Goal: Transaction & Acquisition: Purchase product/service

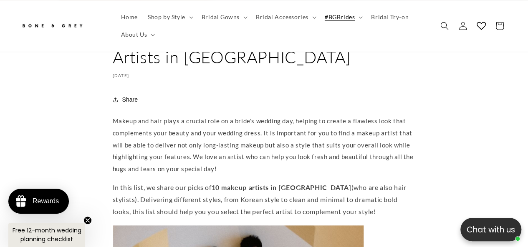
scroll to position [375, 0]
click at [221, 20] on span "Bridal Gowns" at bounding box center [221, 17] width 38 height 8
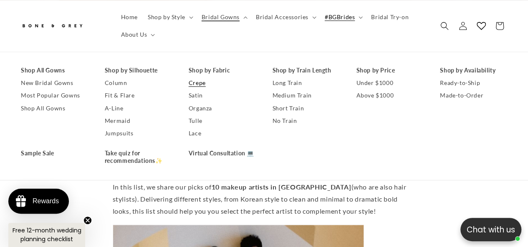
click at [196, 85] on link "Crepe" at bounding box center [222, 83] width 67 height 13
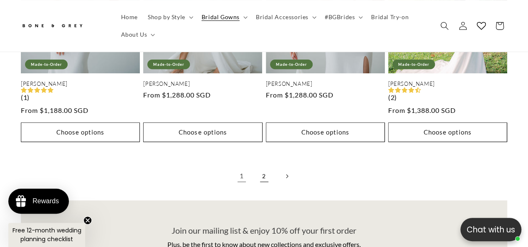
scroll to position [0, 174]
click at [262, 168] on link "2" at bounding box center [264, 176] width 18 height 18
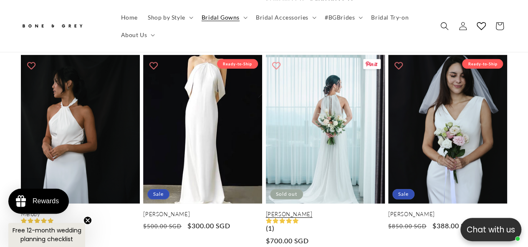
scroll to position [1139, 0]
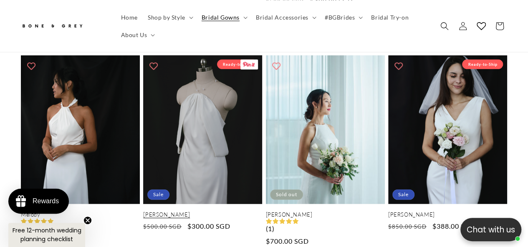
click at [209, 212] on link "Jenny" at bounding box center [202, 215] width 119 height 7
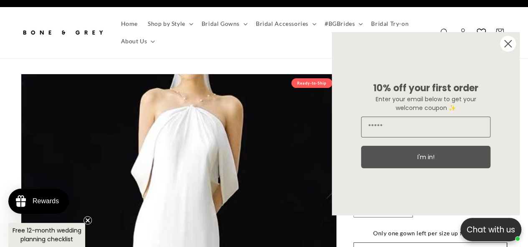
scroll to position [23, 0]
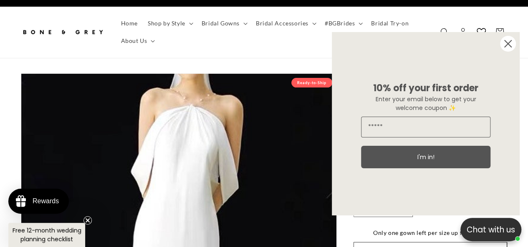
click at [505, 48] on circle "Close dialog" at bounding box center [508, 44] width 16 height 16
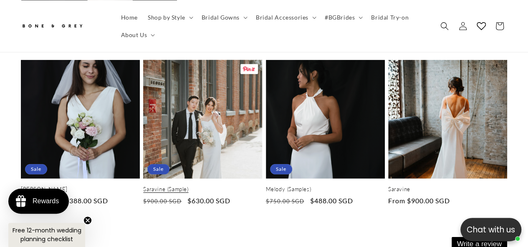
scroll to position [0, 0]
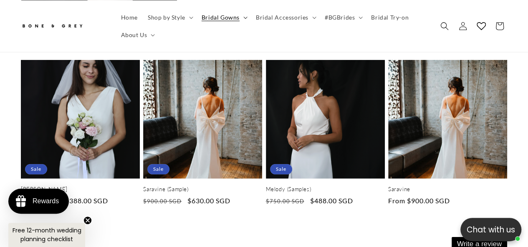
click at [213, 17] on span "Bridal Gowns" at bounding box center [221, 17] width 38 height 8
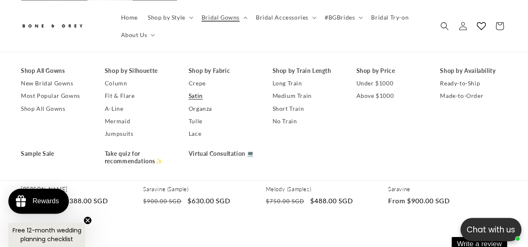
scroll to position [0, 174]
click at [194, 109] on link "Organza" at bounding box center [222, 108] width 67 height 13
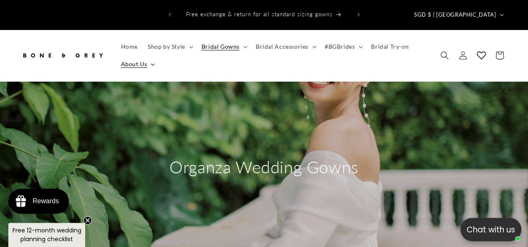
click at [125, 61] on span "About Us" at bounding box center [134, 65] width 26 height 8
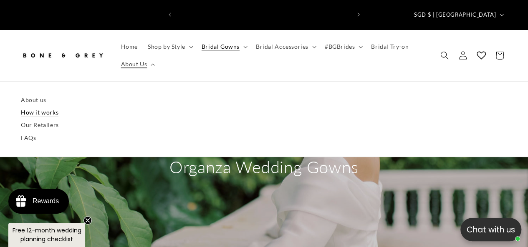
scroll to position [0, 347]
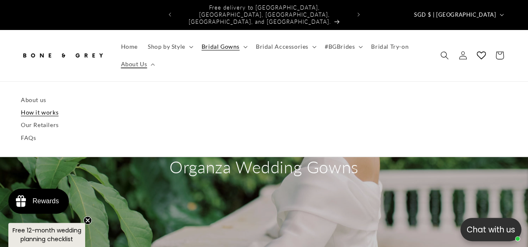
click at [33, 106] on link "How it works" at bounding box center [264, 112] width 486 height 13
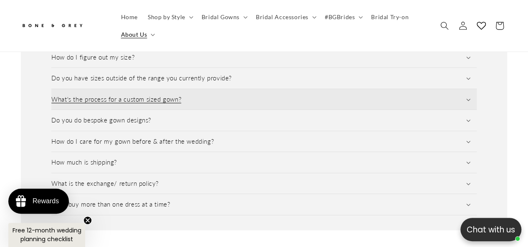
scroll to position [1328, 0]
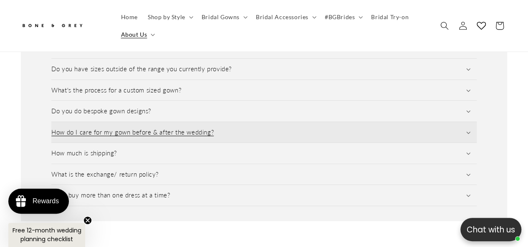
click at [268, 122] on summary "How do I care for my gown before & after the wedding?" at bounding box center [263, 132] width 425 height 21
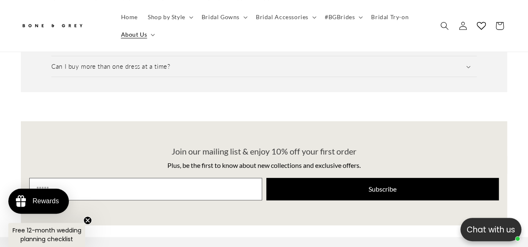
scroll to position [0, 174]
